Goal: Task Accomplishment & Management: Complete application form

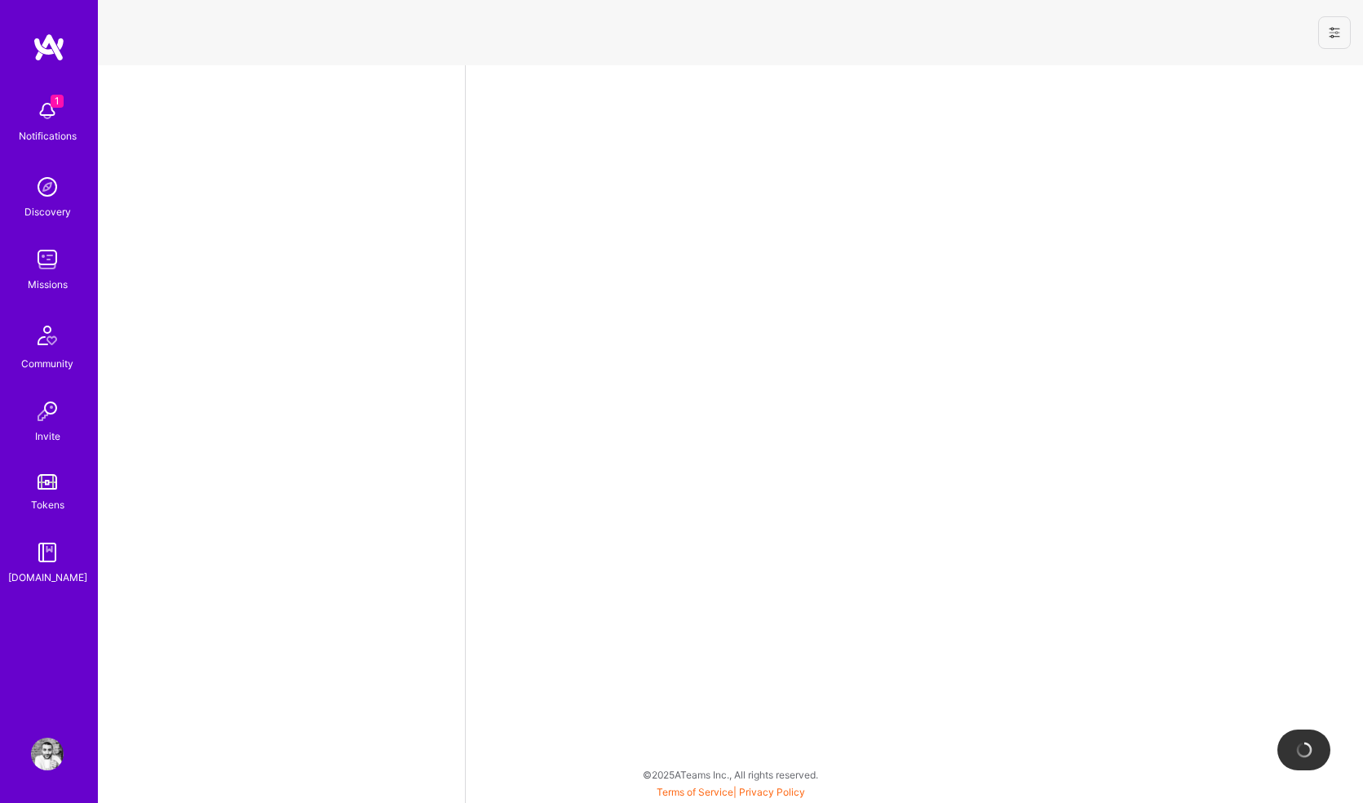
select select "GB"
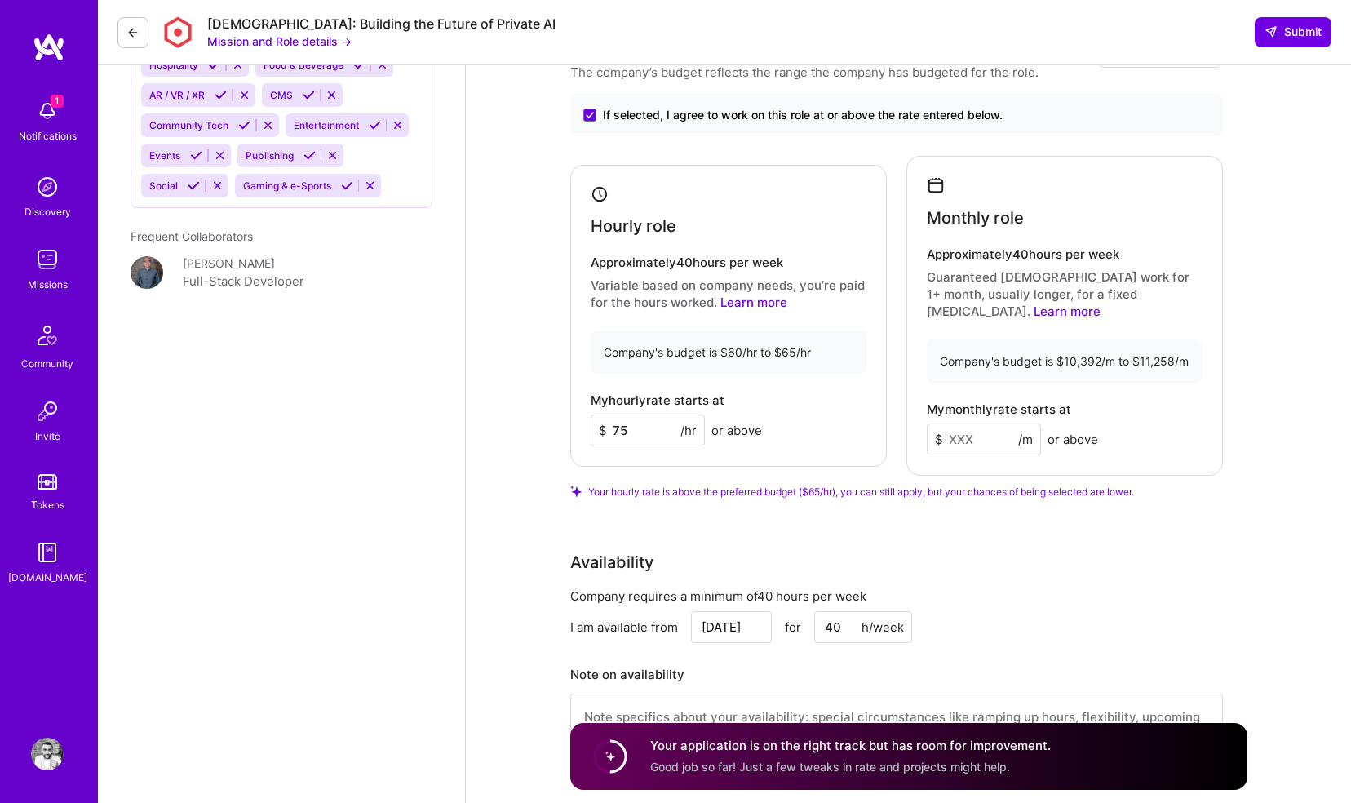
scroll to position [2288, 0]
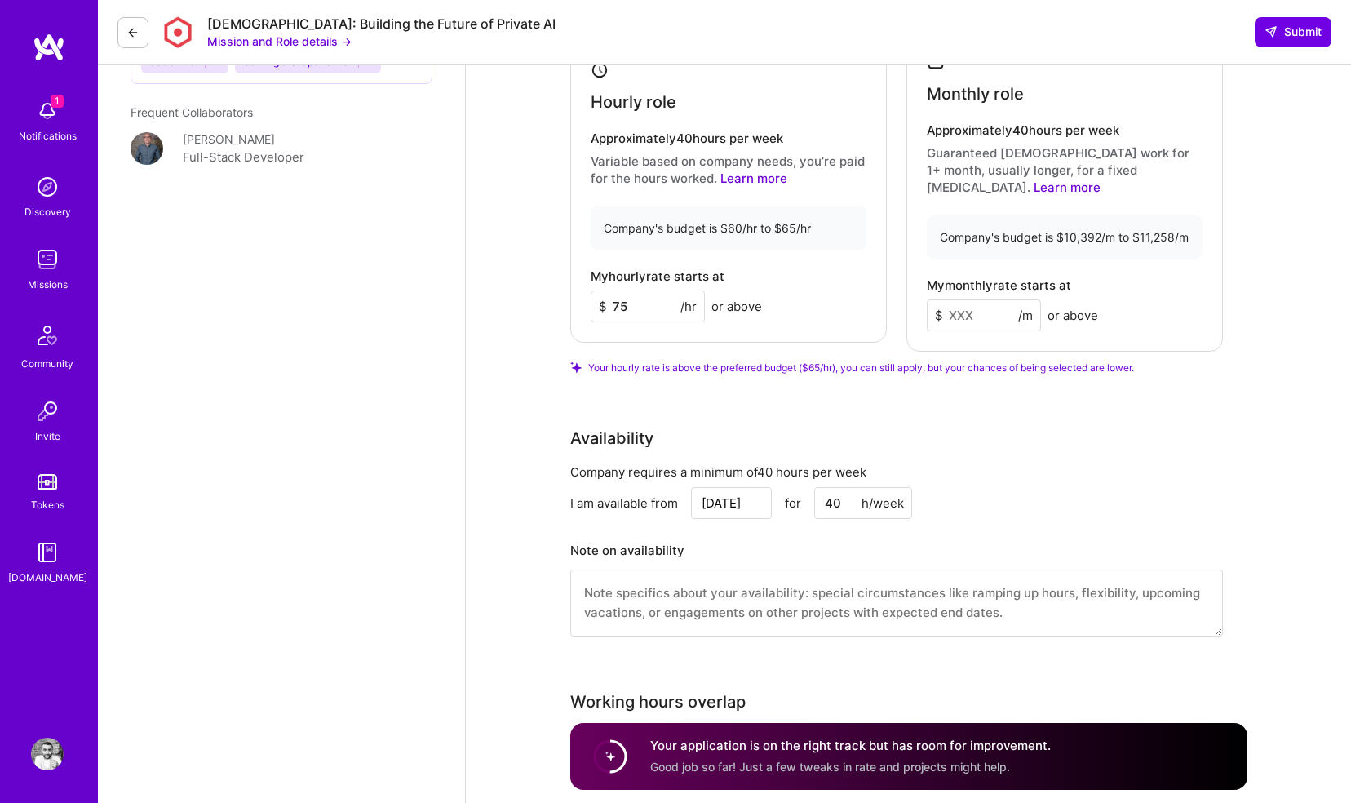
drag, startPoint x: 633, startPoint y: 303, endPoint x: 613, endPoint y: 301, distance: 20.5
click at [613, 301] on input "75" at bounding box center [647, 306] width 114 height 32
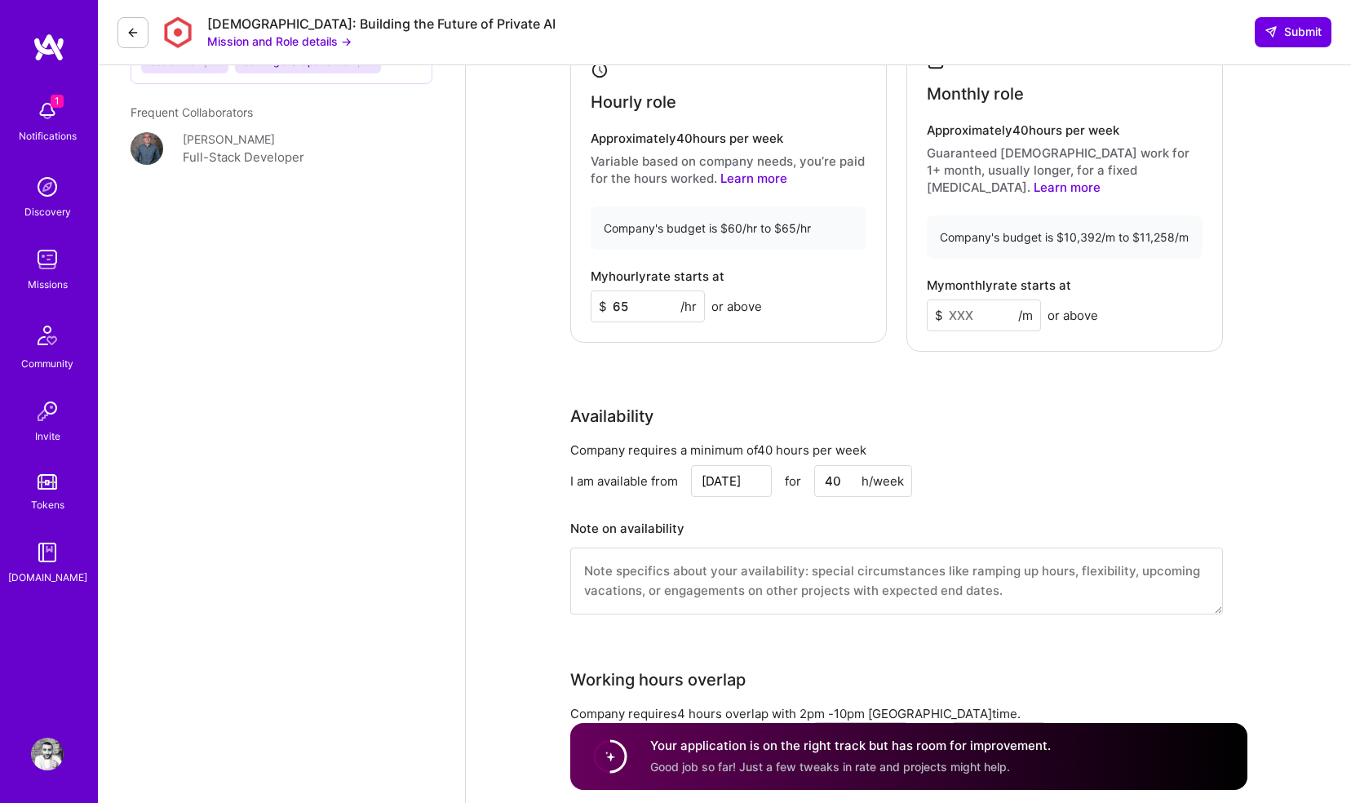
type input "65"
click at [962, 299] on input at bounding box center [984, 315] width 114 height 32
click at [962, 299] on input "1" at bounding box center [984, 315] width 114 height 32
type input "11258"
click at [1280, 32] on span "Submit" at bounding box center [1292, 32] width 57 height 16
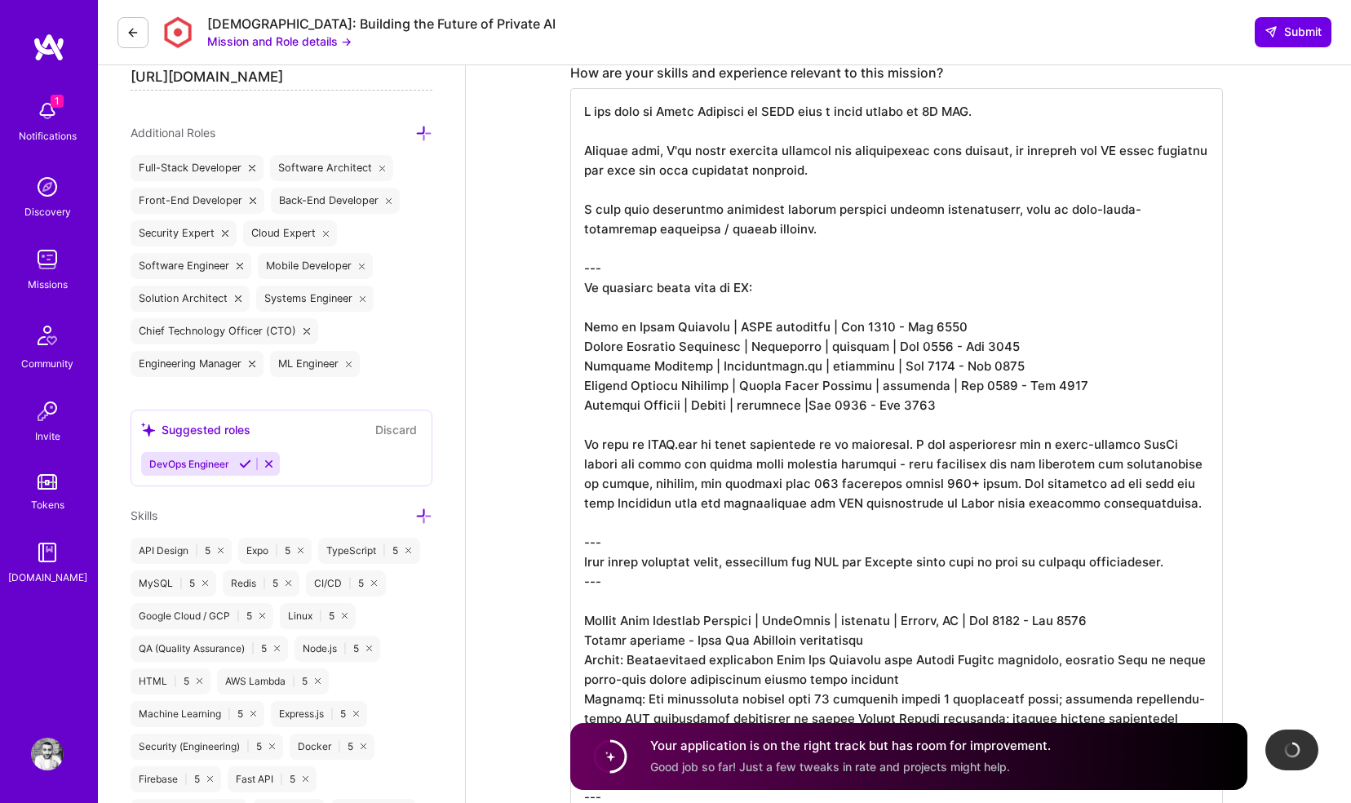
scroll to position [0, 0]
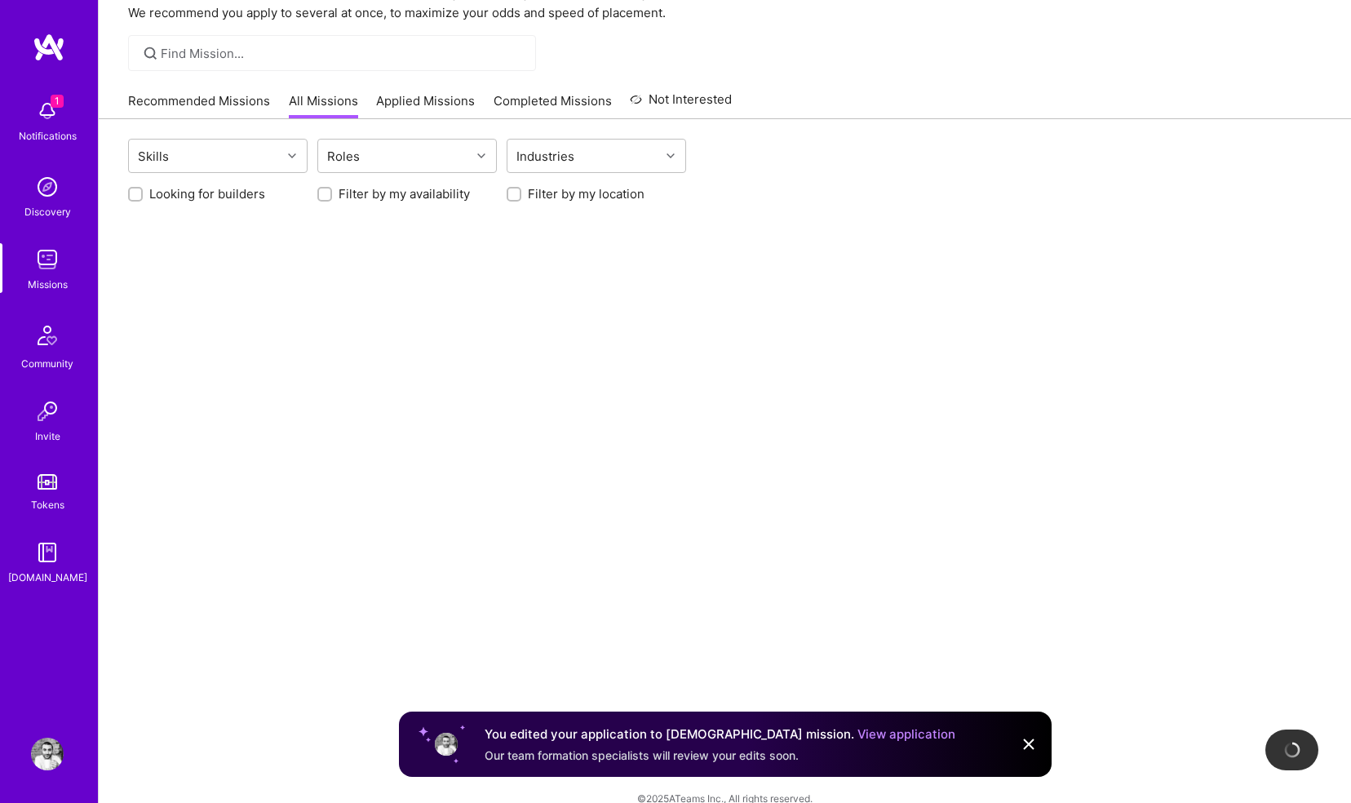
scroll to position [90, 0]
